Goal: Entertainment & Leisure: Consume media (video, audio)

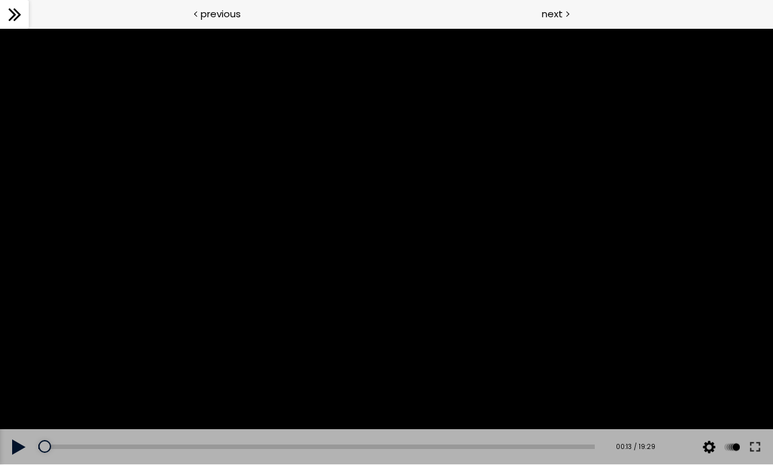
click at [24, 449] on button at bounding box center [19, 447] width 38 height 36
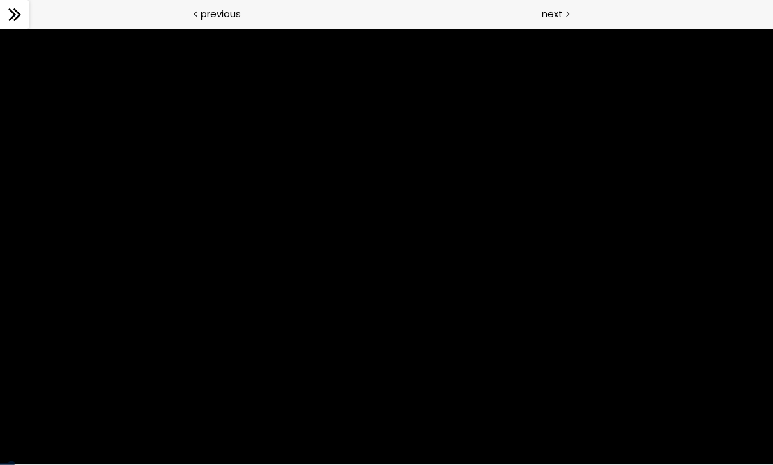
click at [568, 334] on div at bounding box center [386, 246] width 773 height 435
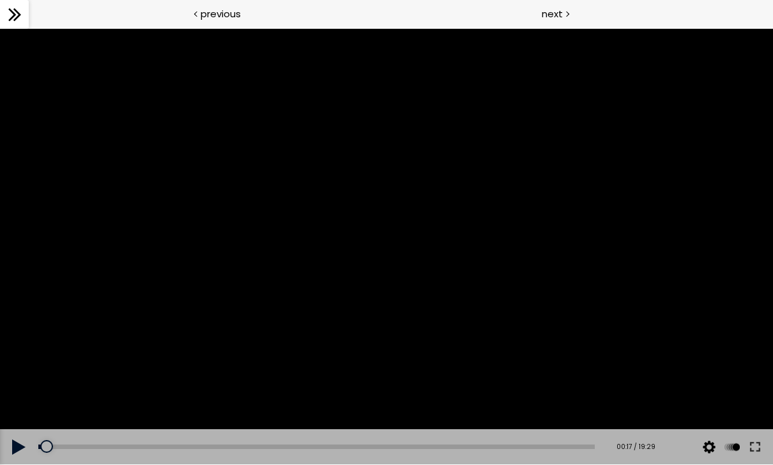
click at [568, 443] on button at bounding box center [709, 447] width 19 height 36
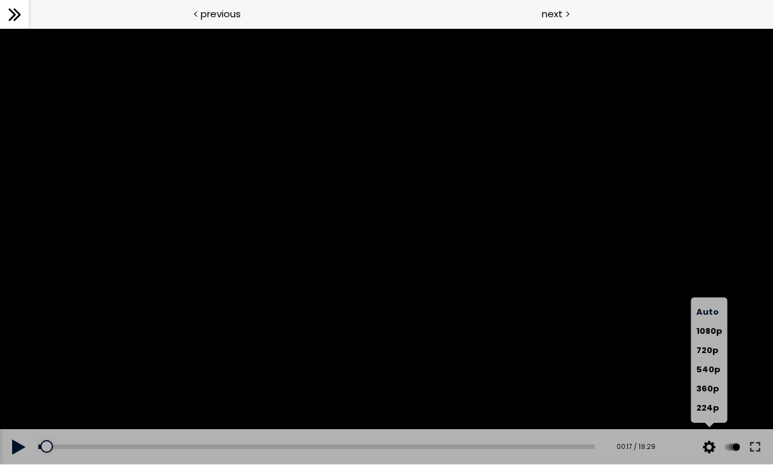
click at [568, 350] on label "720p" at bounding box center [709, 350] width 26 height 19
click at [568, 348] on span "720p" at bounding box center [707, 350] width 22 height 12
click at [568, 350] on span "720p" at bounding box center [707, 350] width 22 height 12
click at [568, 351] on span "720p" at bounding box center [707, 350] width 22 height 12
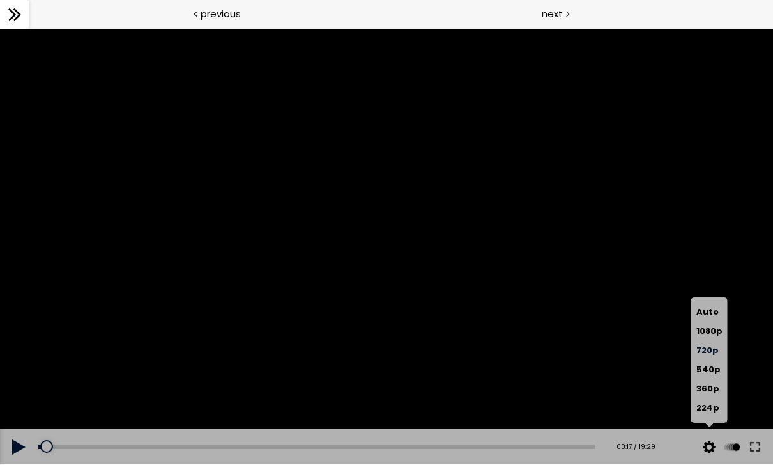
click at [469, 296] on div at bounding box center [386, 246] width 773 height 435
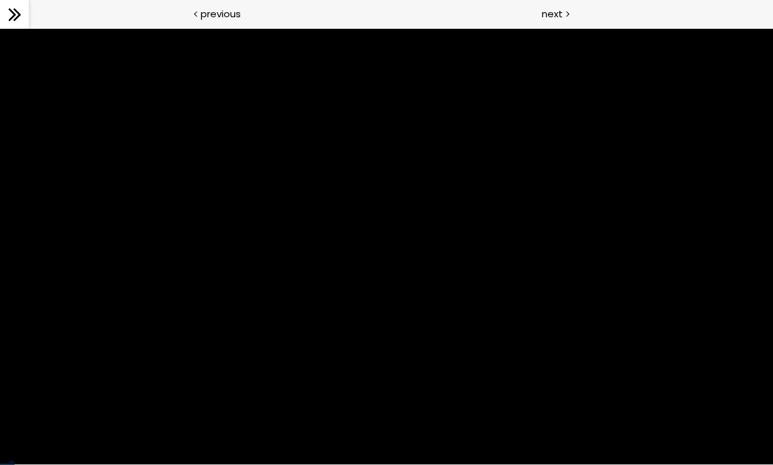
click at [54, 433] on div at bounding box center [386, 246] width 773 height 435
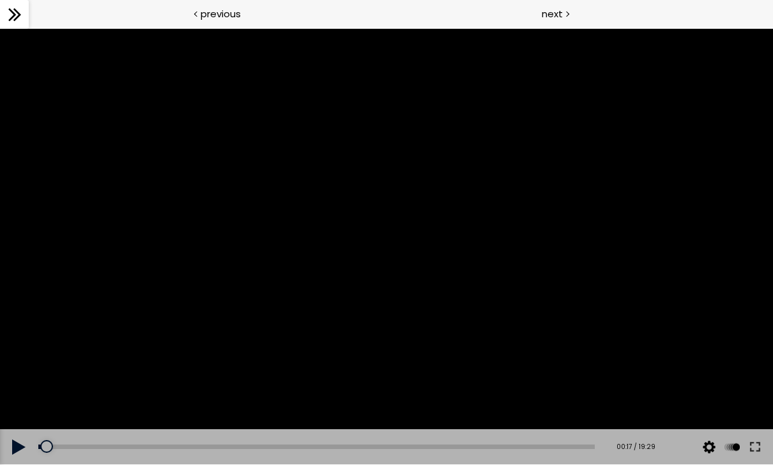
click at [15, 447] on button at bounding box center [19, 447] width 38 height 36
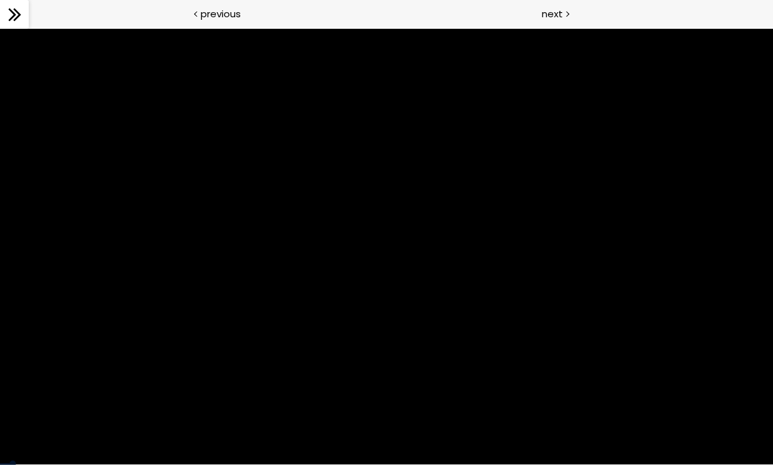
click at [568, 377] on div at bounding box center [386, 246] width 773 height 435
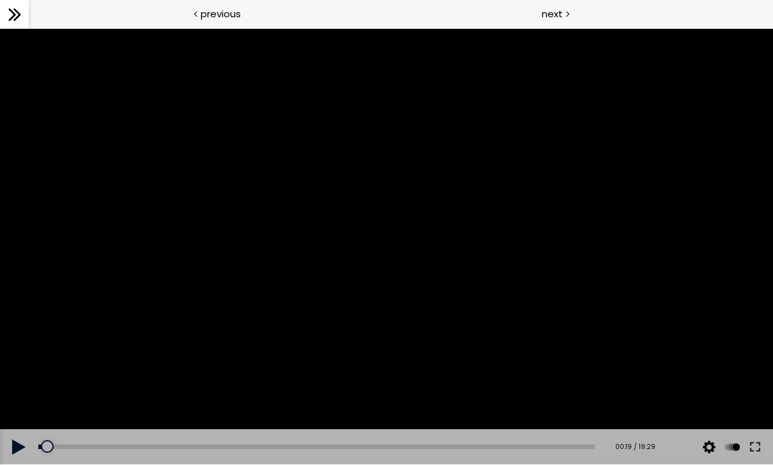
click at [568, 443] on button at bounding box center [709, 447] width 19 height 36
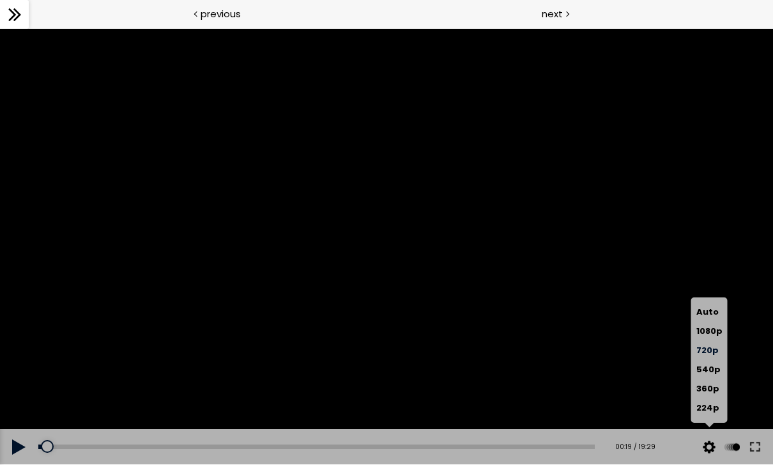
click at [568, 350] on span "720p" at bounding box center [707, 350] width 22 height 12
click at [568, 303] on label "Auto" at bounding box center [709, 311] width 26 height 19
click at [568, 316] on span "Auto" at bounding box center [707, 311] width 22 height 12
click at [568, 442] on button at bounding box center [755, 447] width 23 height 36
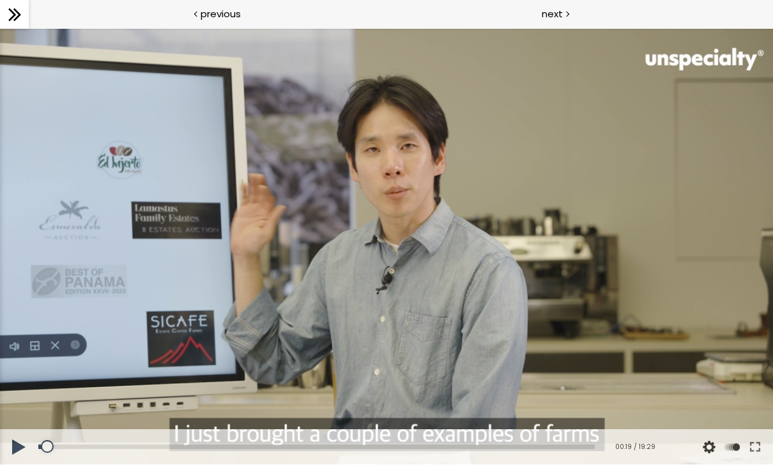
click at [761, 449] on button at bounding box center [755, 447] width 23 height 36
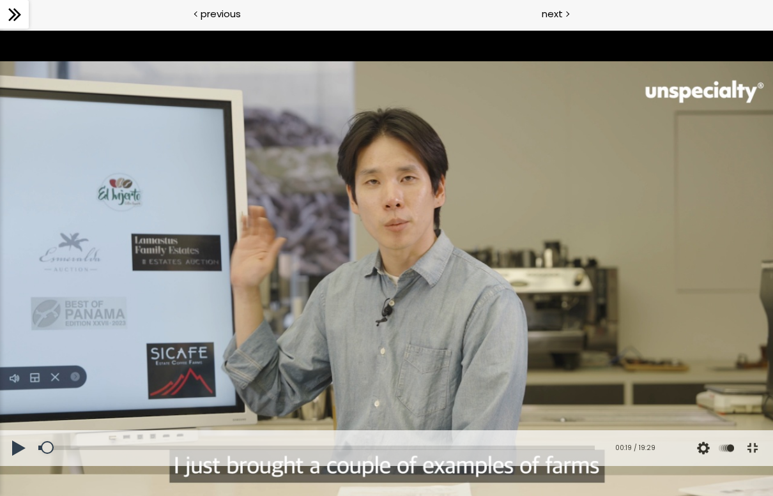
click at [397, 261] on div at bounding box center [386, 248] width 773 height 435
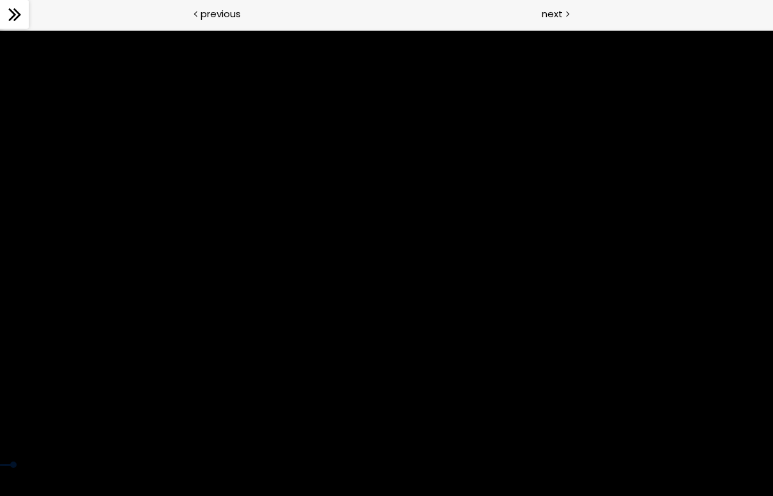
click at [75, 464] on div at bounding box center [386, 248] width 773 height 435
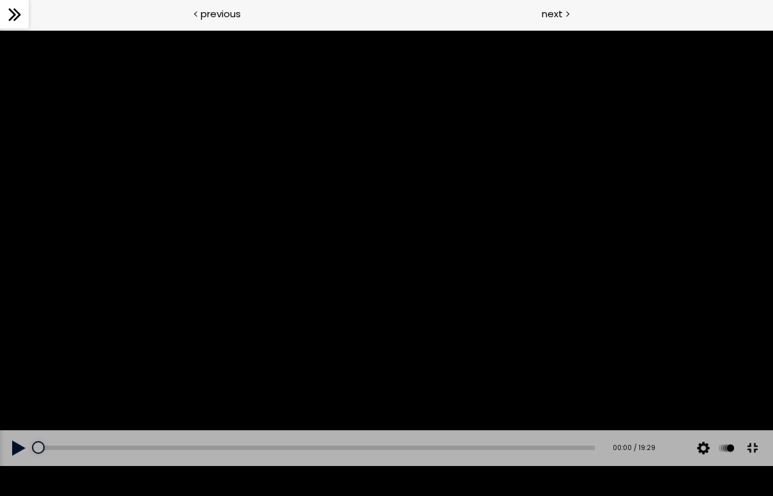
click at [14, 464] on button at bounding box center [19, 449] width 38 height 36
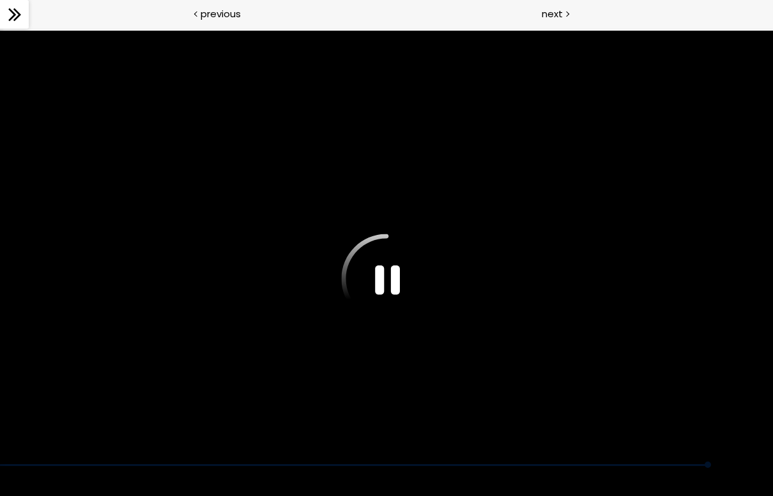
click at [397, 244] on div at bounding box center [386, 248] width 773 height 435
